Goal: Download file/media

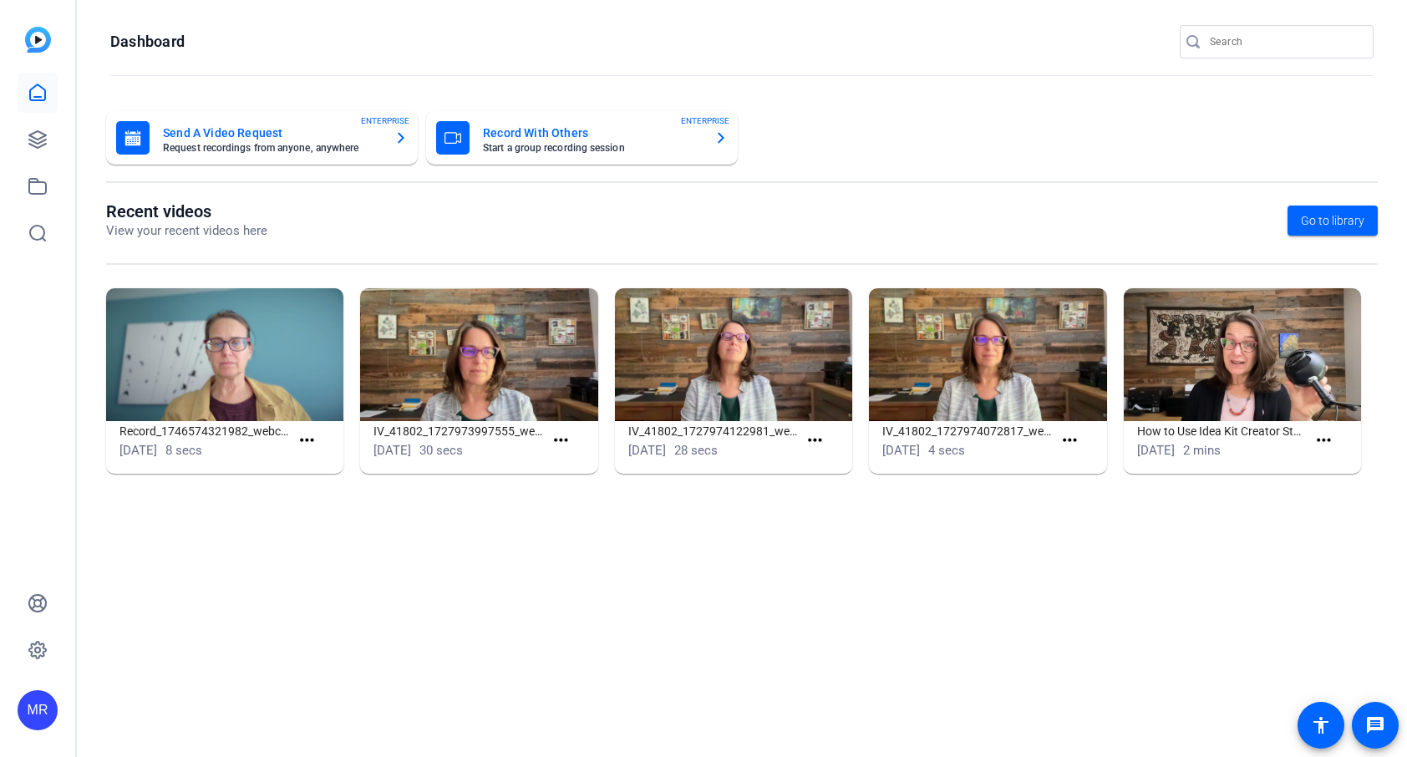
click at [1265, 45] on div "OpenReel support will be unavailable [DATE] - [DATE]-[DATE]." at bounding box center [703, 26] width 1407 height 46
click at [1240, 49] on input "Search" at bounding box center [1285, 42] width 150 height 20
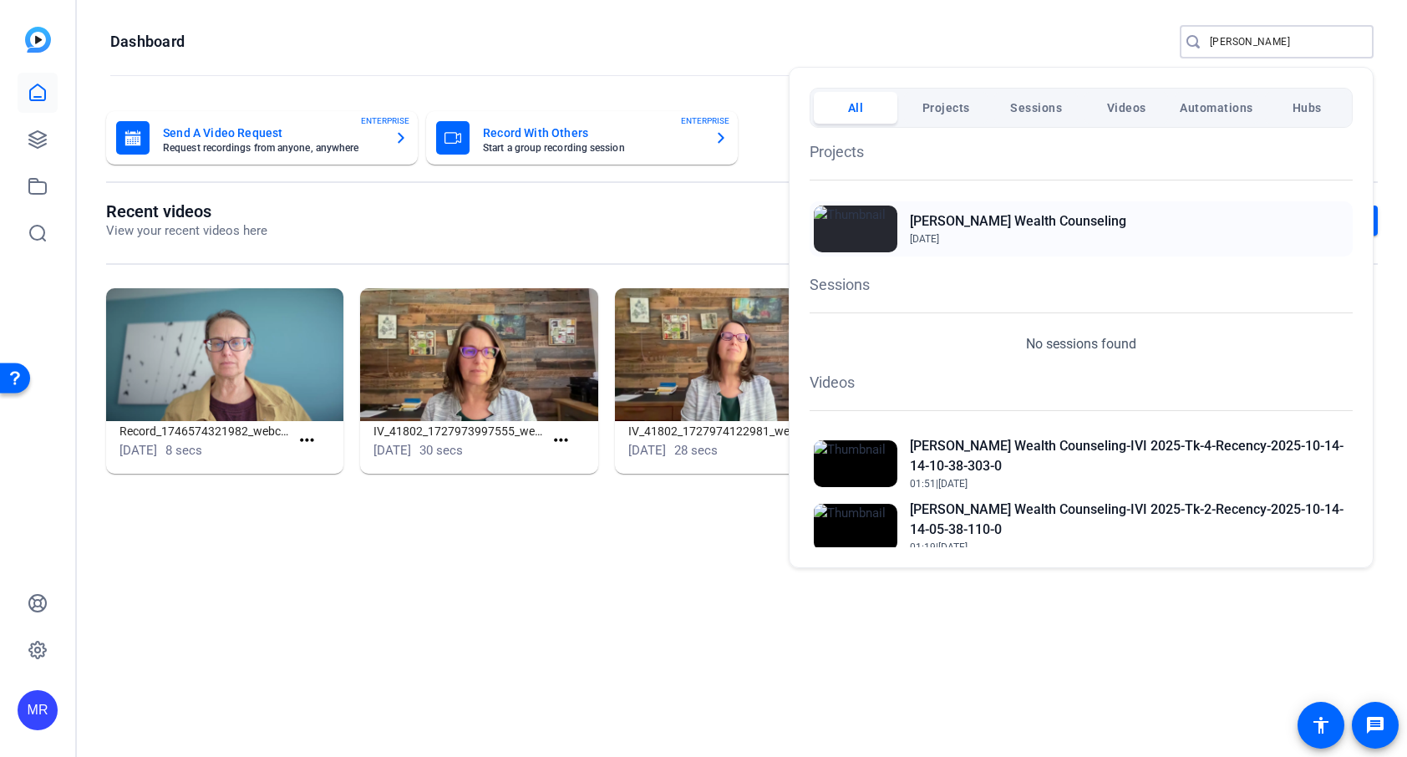
type input "[PERSON_NAME]"
click at [987, 226] on h2 "[PERSON_NAME] Wealth Counseling" at bounding box center [1018, 221] width 216 height 20
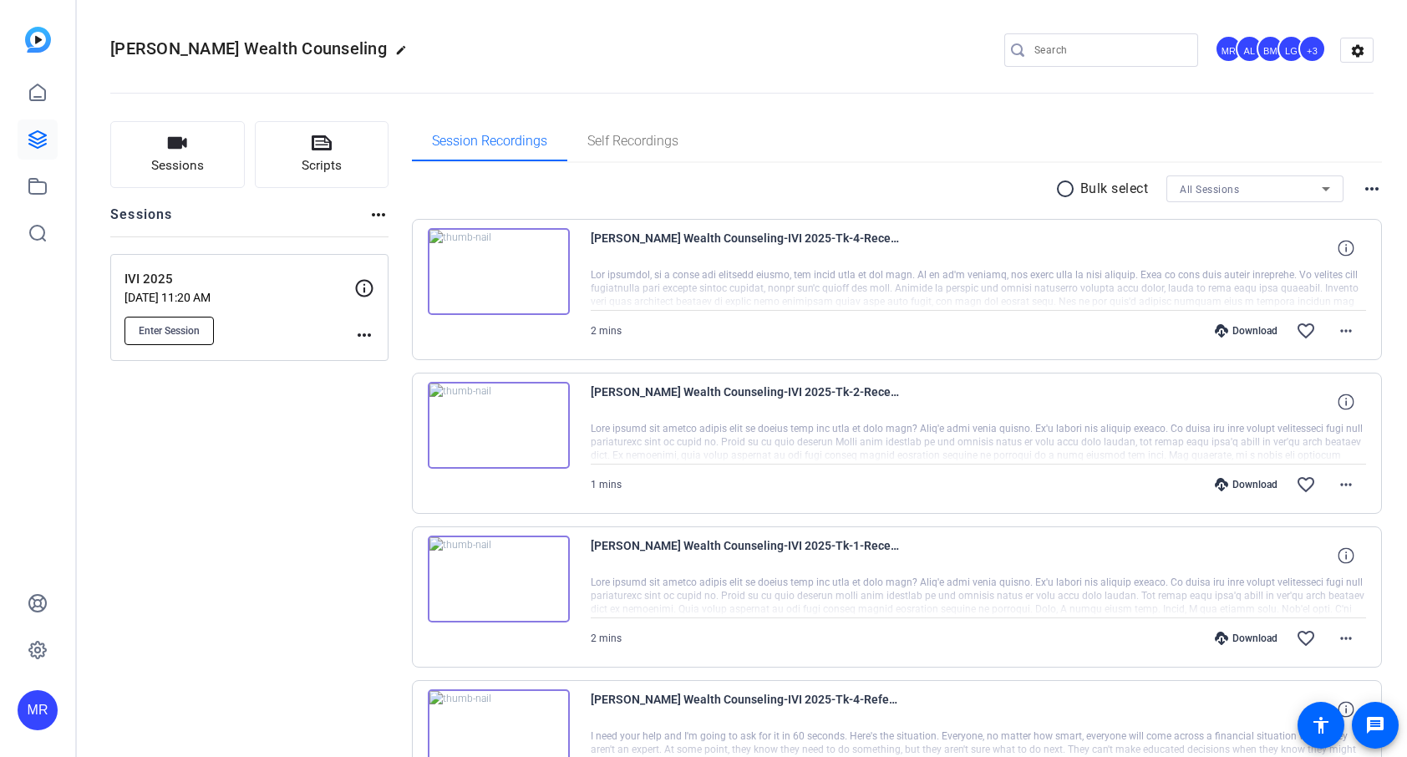
click at [186, 334] on span "Enter Session" at bounding box center [169, 330] width 61 height 13
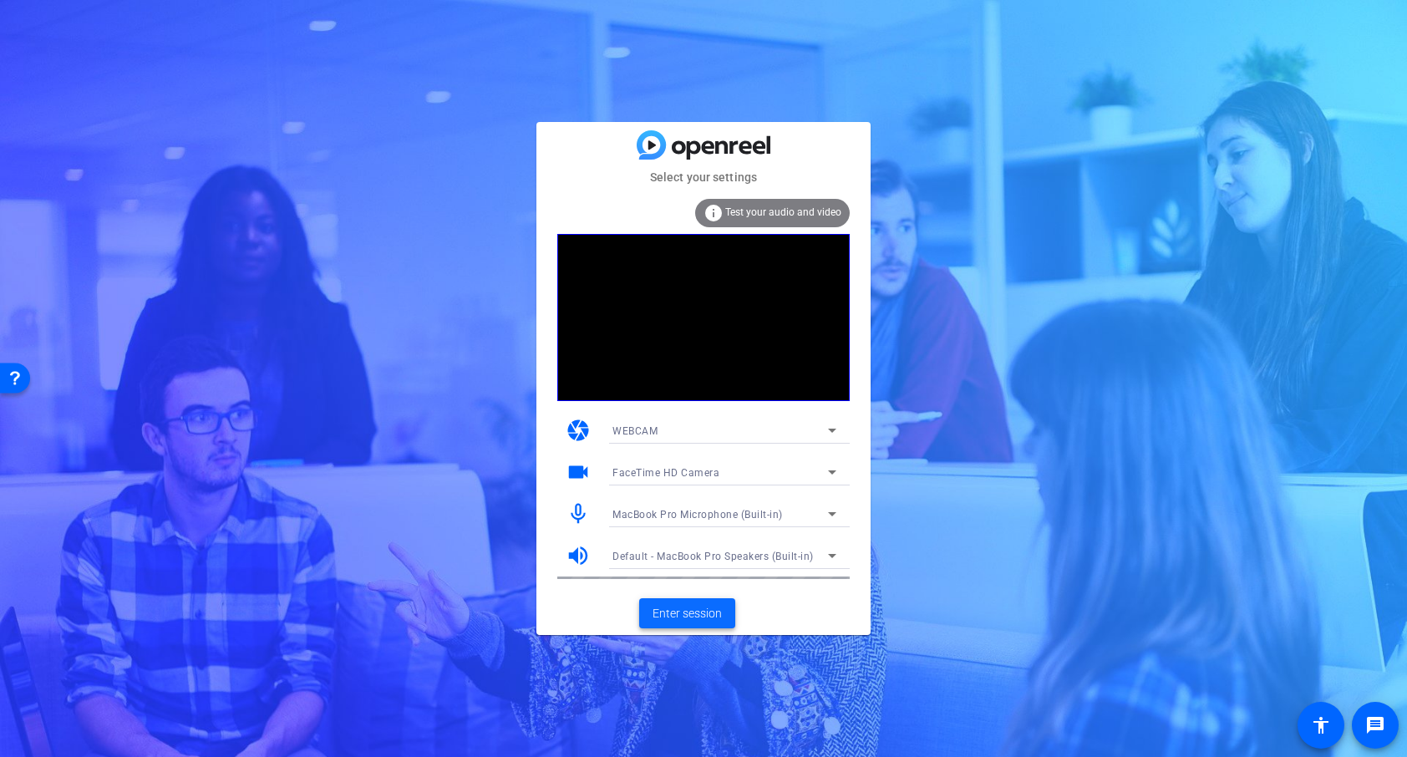
click at [711, 614] on span "Enter session" at bounding box center [686, 614] width 69 height 18
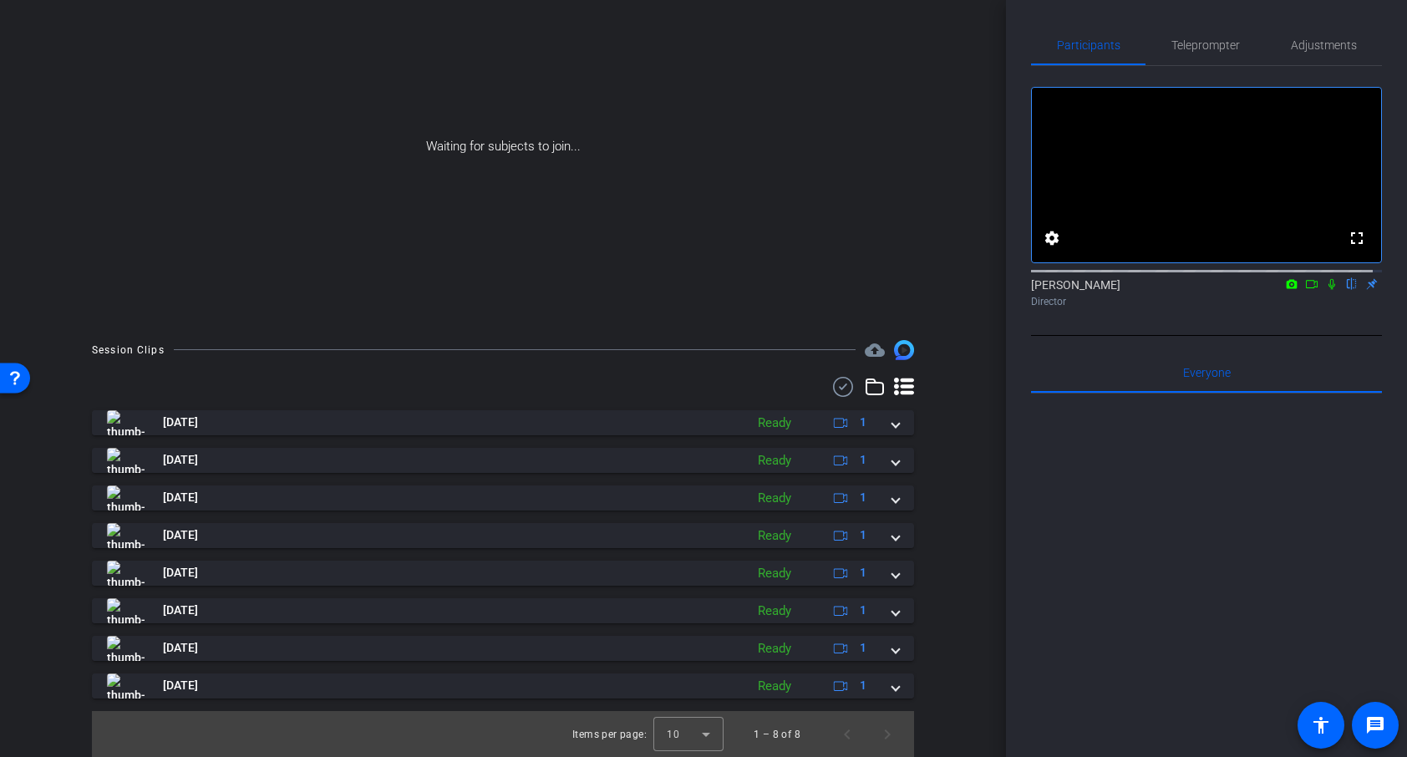
scroll to position [148, 0]
click at [833, 387] on use at bounding box center [843, 386] width 20 height 20
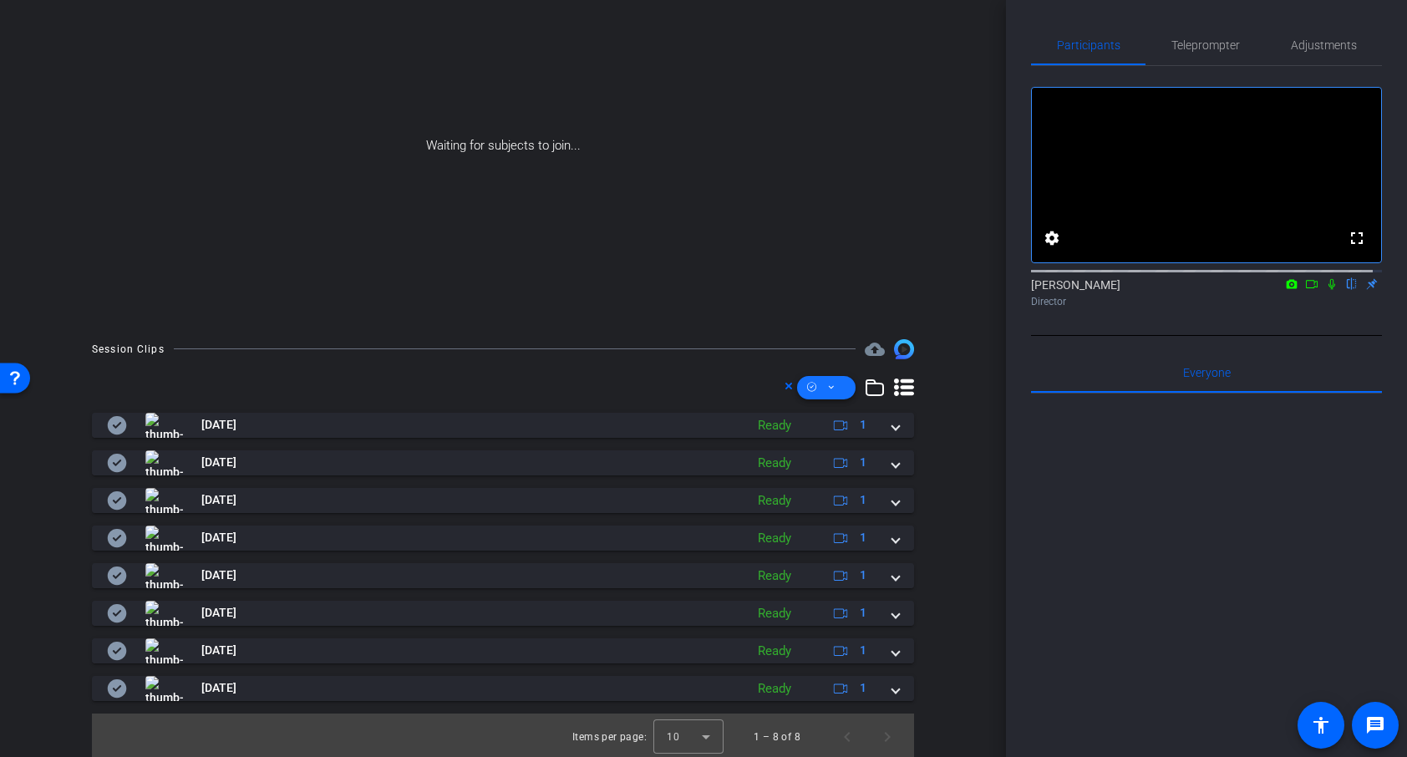
click at [827, 388] on icon at bounding box center [831, 387] width 8 height 21
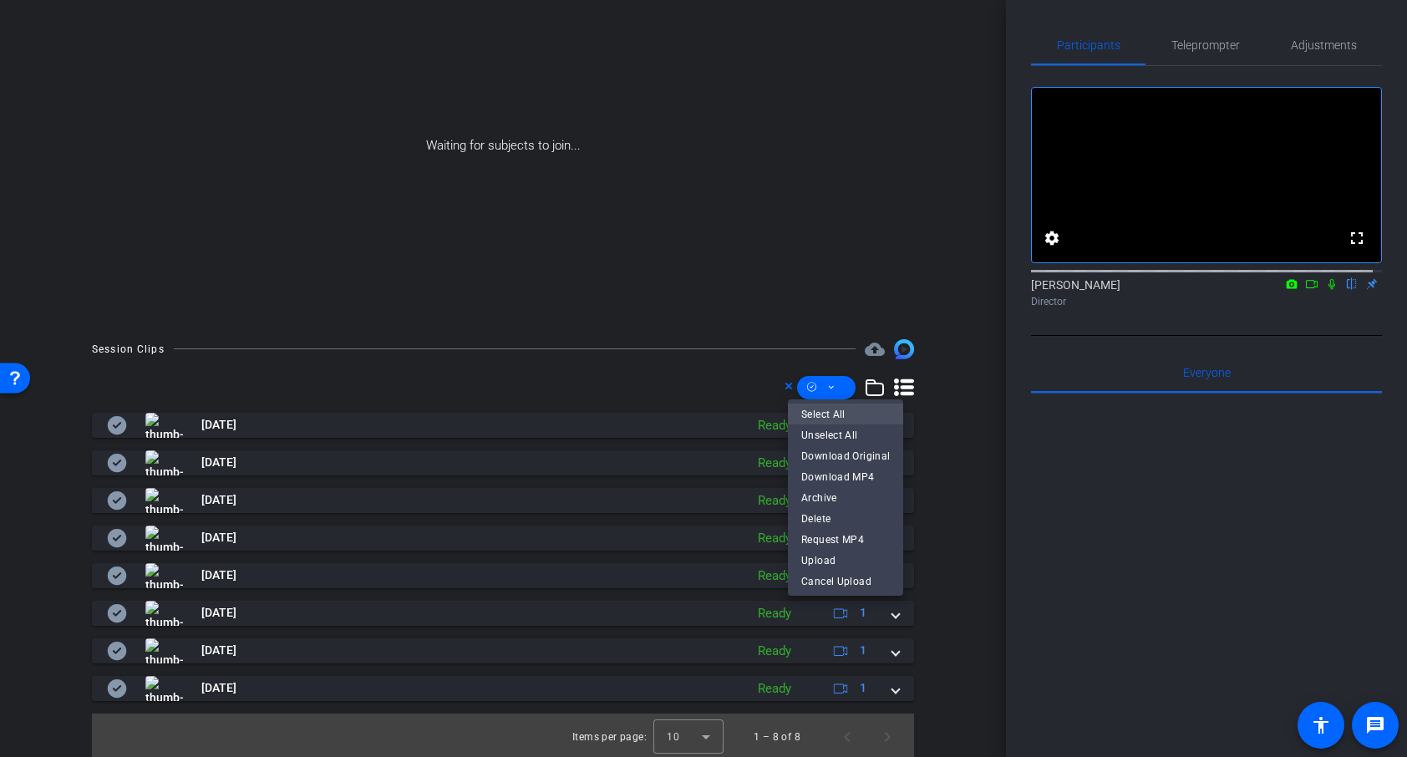
click at [843, 411] on span "Select All" at bounding box center [845, 414] width 89 height 20
click at [843, 479] on span "Download MP4" at bounding box center [845, 477] width 89 height 20
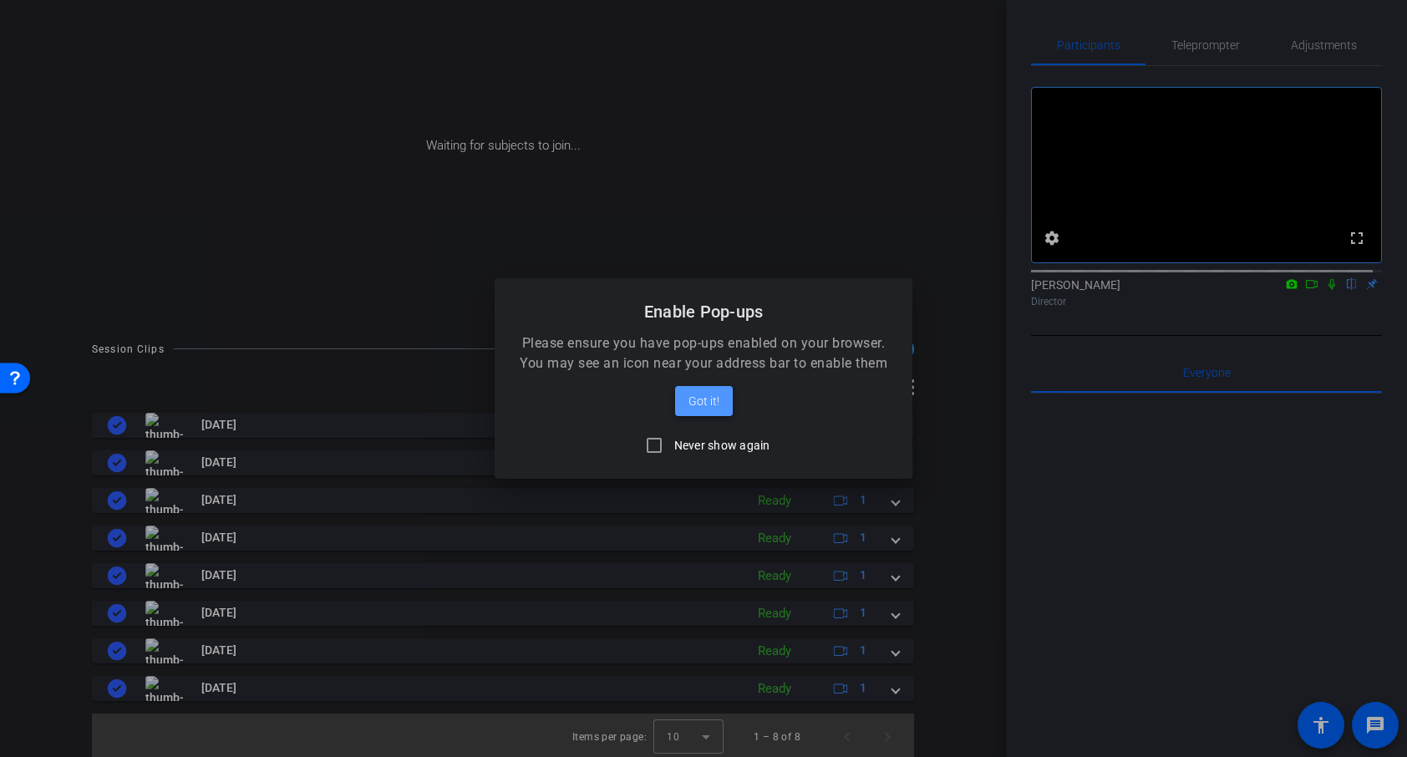
click at [710, 399] on span "Got it!" at bounding box center [703, 401] width 31 height 20
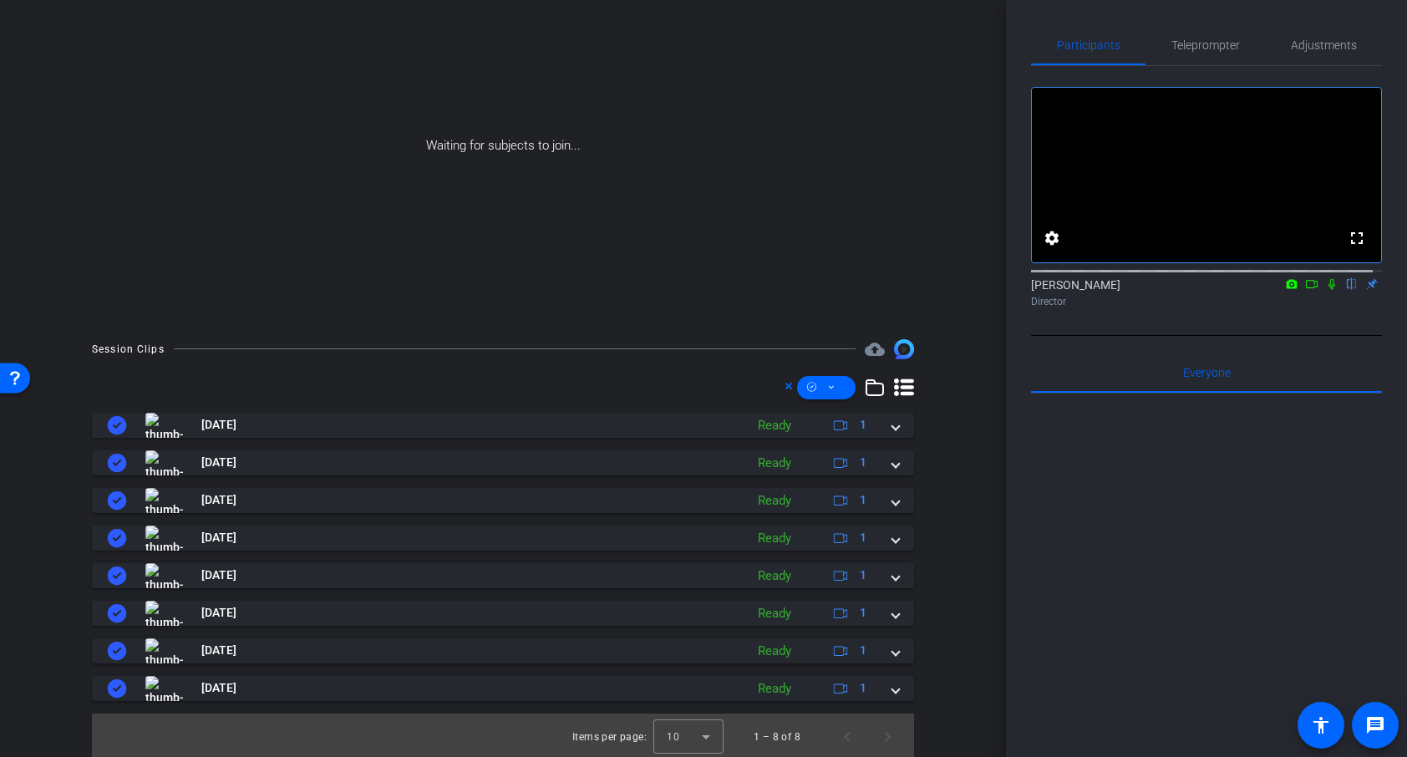
click at [1305, 290] on icon at bounding box center [1311, 284] width 13 height 12
click at [1345, 290] on icon at bounding box center [1351, 284] width 13 height 12
